Goal: Navigation & Orientation: Find specific page/section

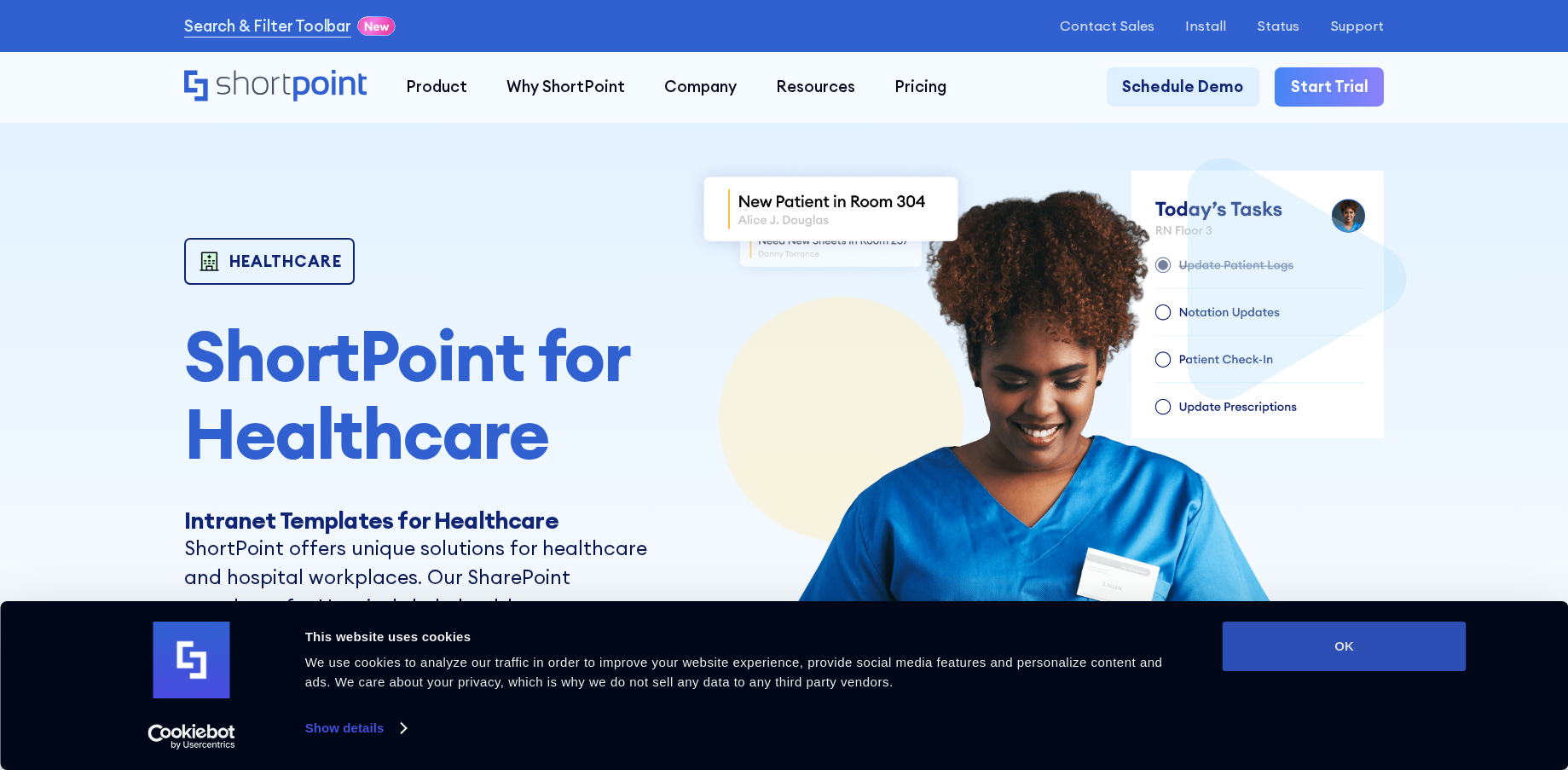
click at [1431, 638] on button "OK" at bounding box center [1344, 646] width 243 height 49
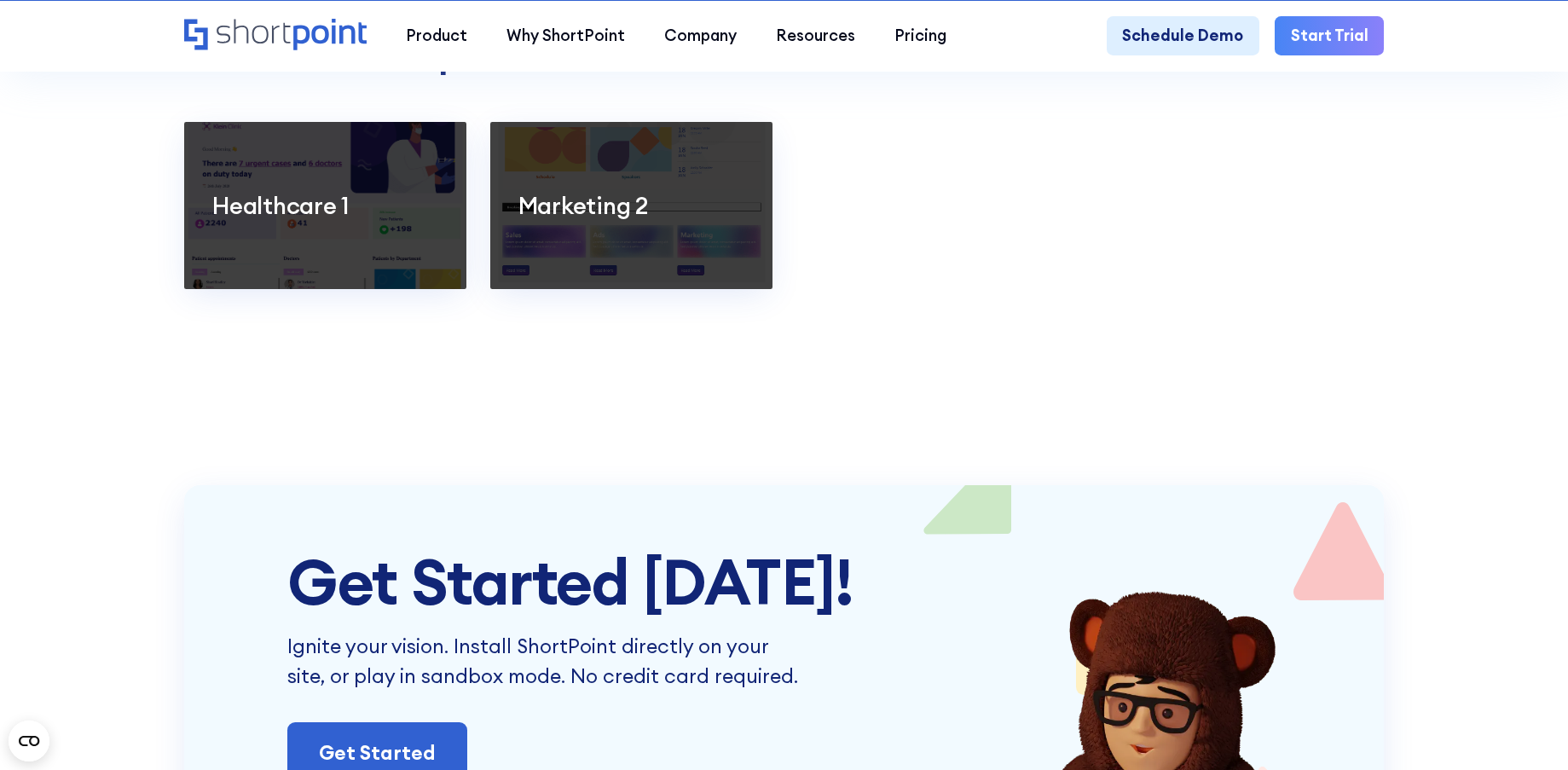
scroll to position [3296, 0]
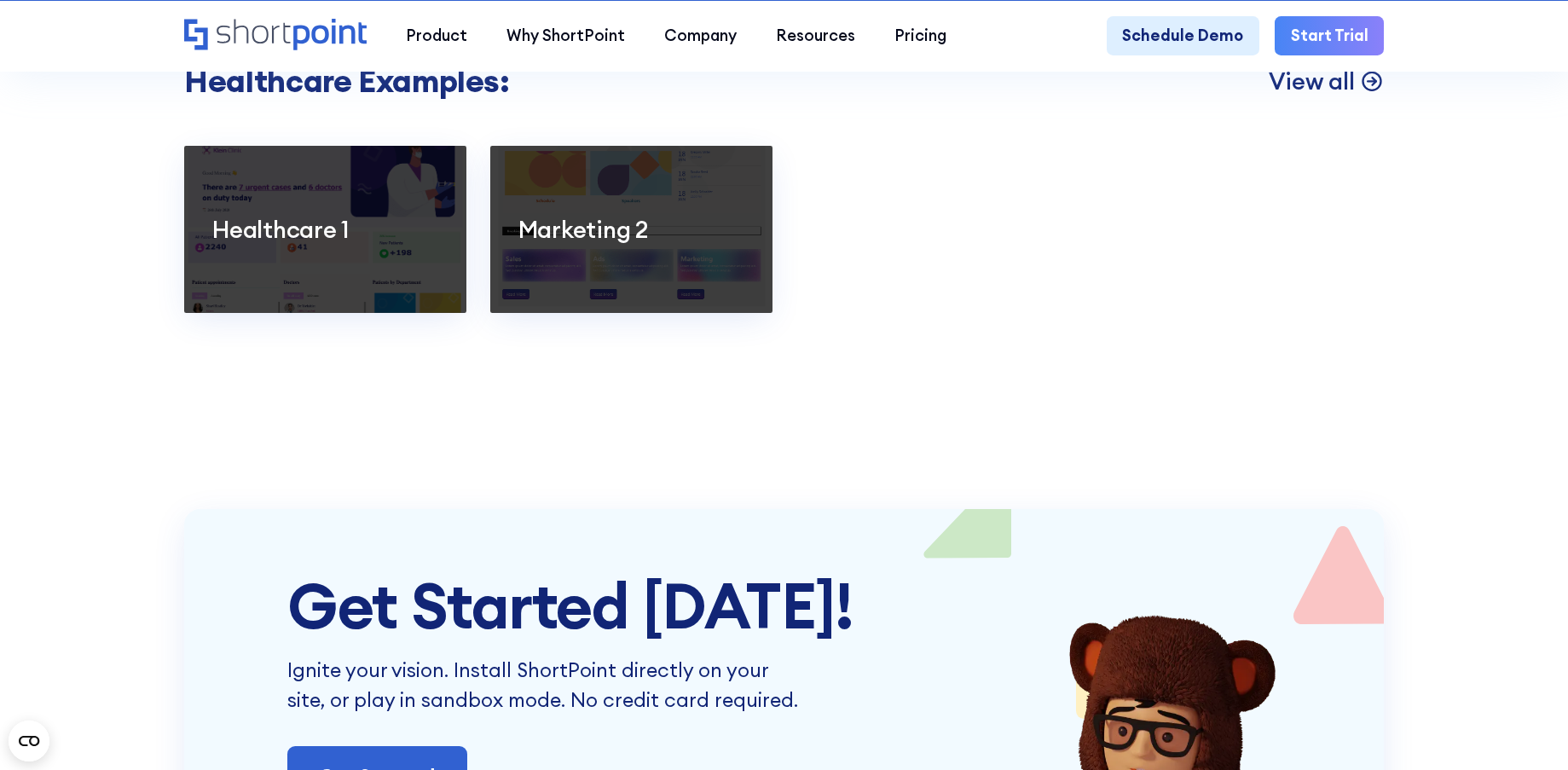
click at [1335, 96] on p "View all" at bounding box center [1311, 81] width 86 height 31
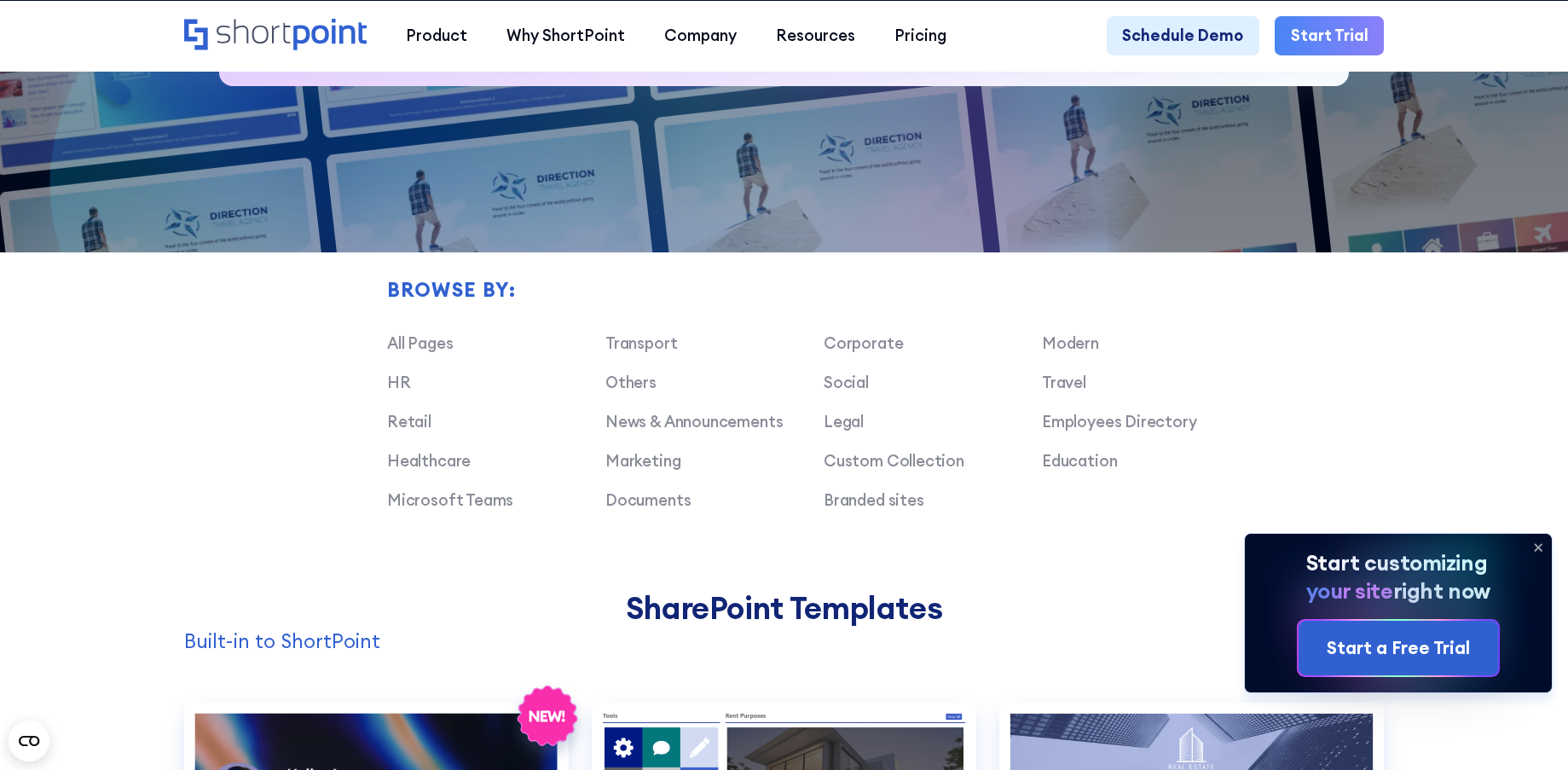
scroll to position [1194, 0]
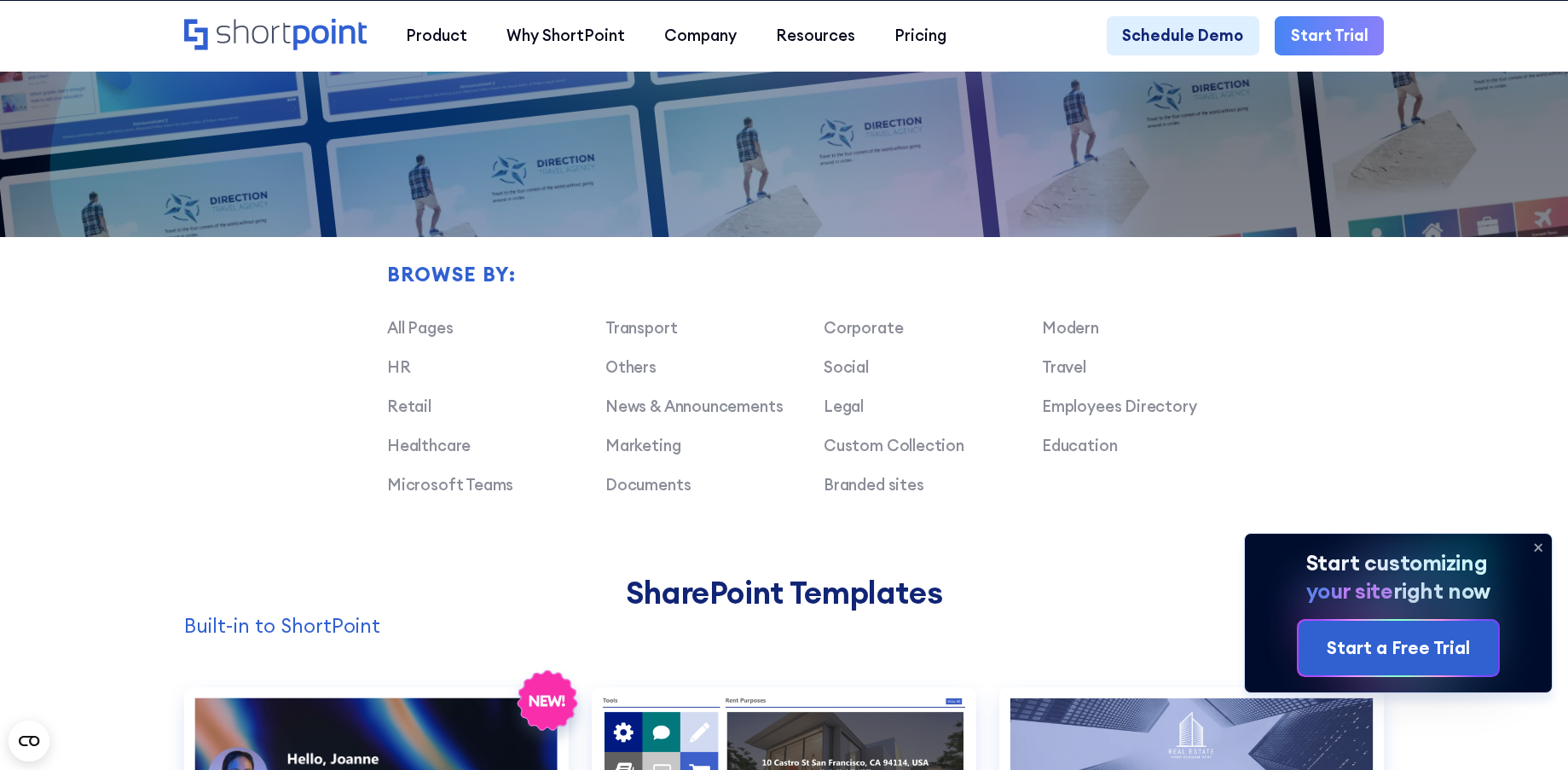
click at [1541, 542] on icon at bounding box center [1538, 547] width 27 height 27
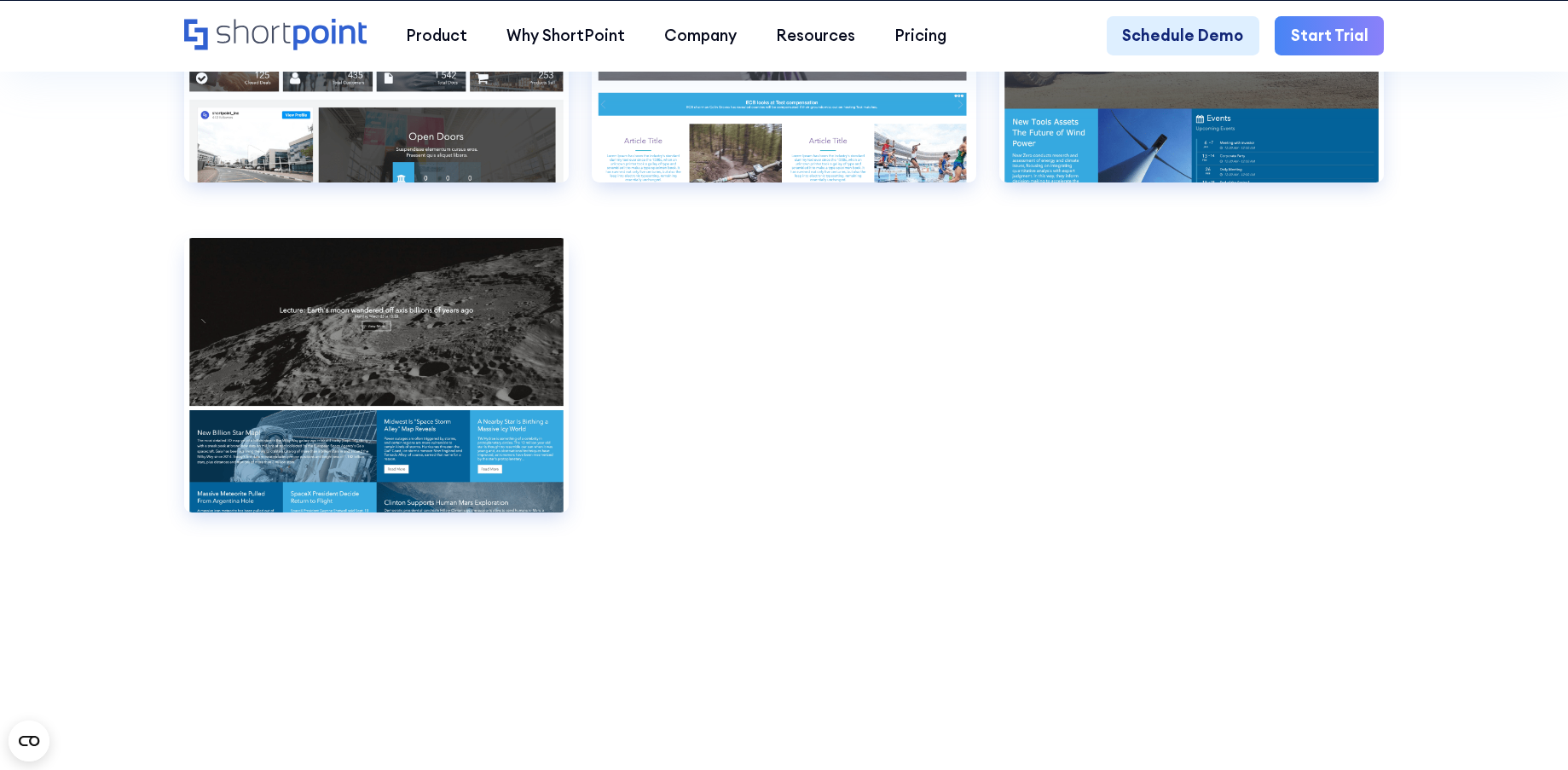
scroll to position [12334, 0]
